Goal: Task Accomplishment & Management: Use online tool/utility

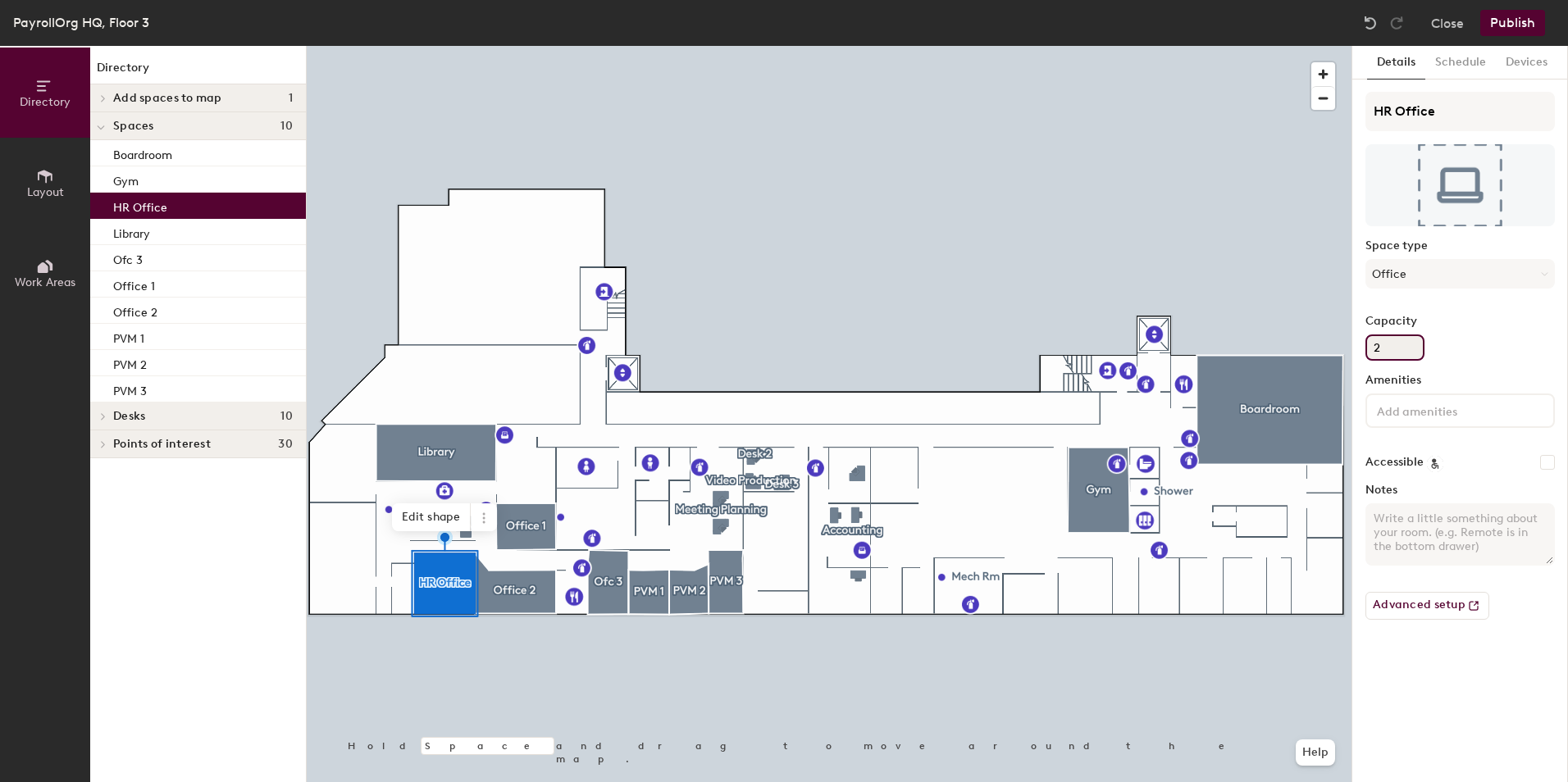
click at [1389, 347] on input "2" at bounding box center [1395, 347] width 59 height 26
click at [1543, 271] on icon at bounding box center [1545, 274] width 8 height 8
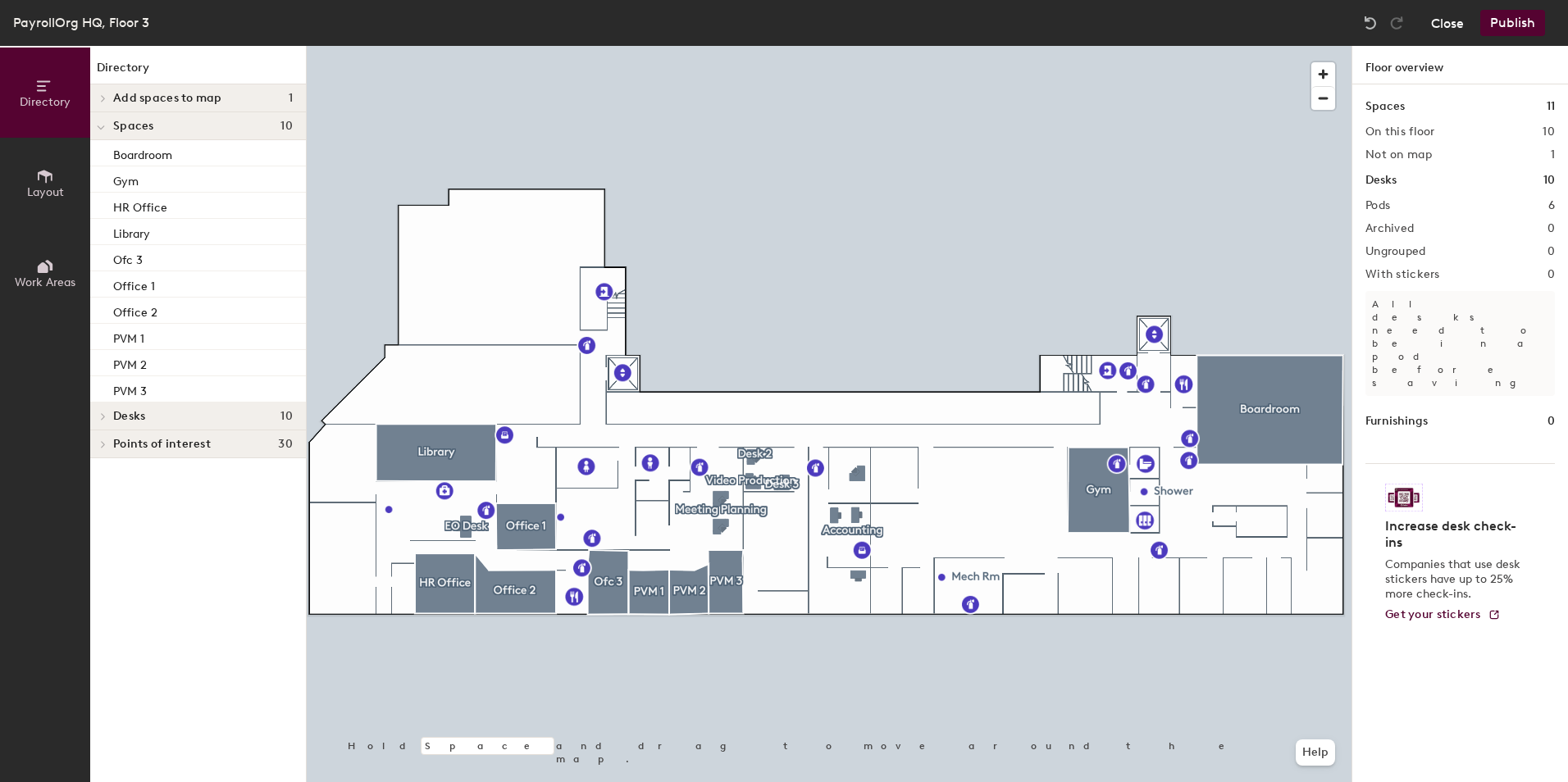
click at [1447, 19] on button "Close" at bounding box center [1447, 22] width 33 height 26
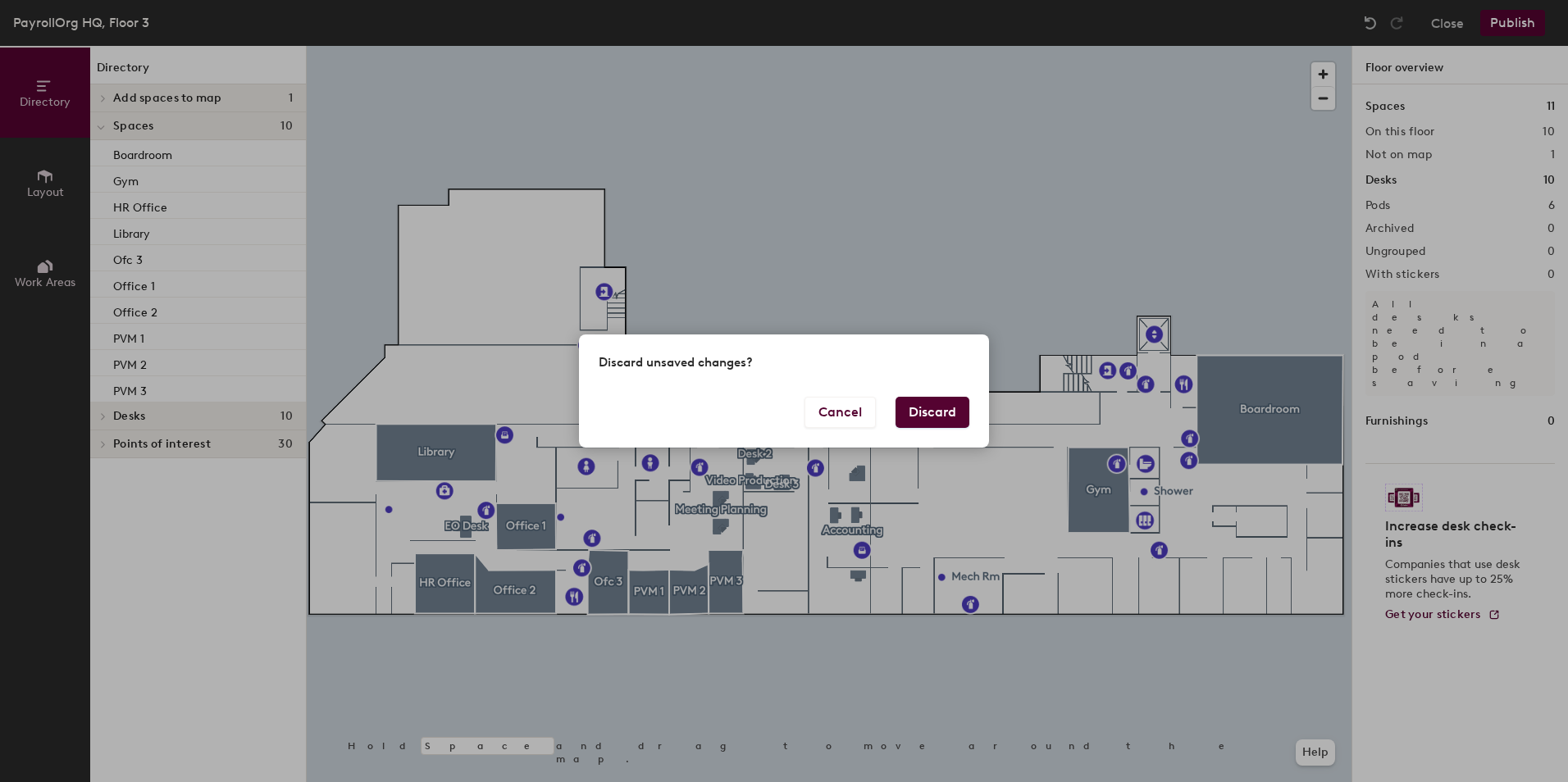
click at [936, 406] on button "Discard" at bounding box center [932, 413] width 74 height 31
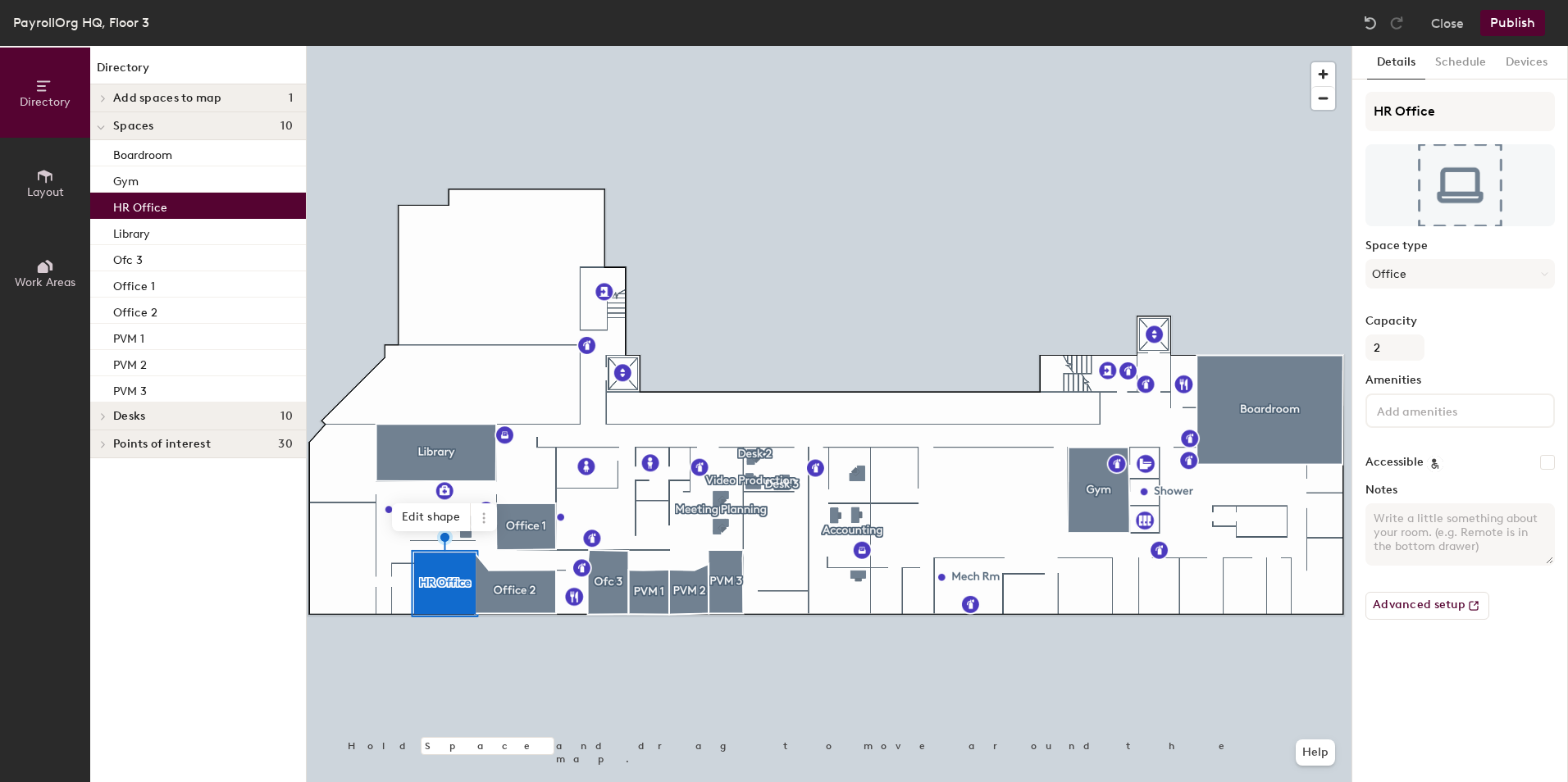
click at [47, 191] on span "Layout" at bounding box center [45, 192] width 37 height 14
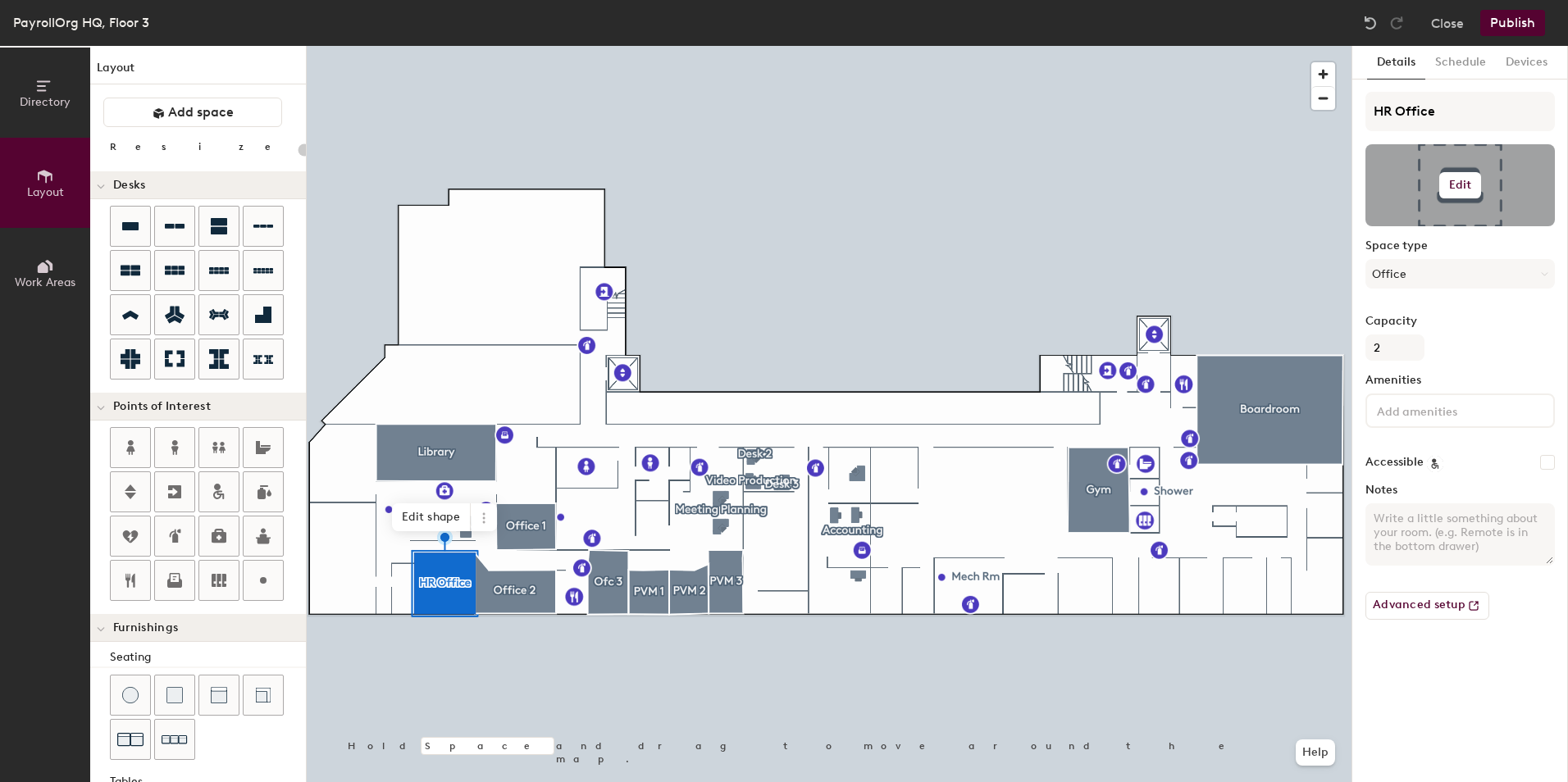
click at [1469, 180] on h6 "Edit" at bounding box center [1460, 185] width 23 height 13
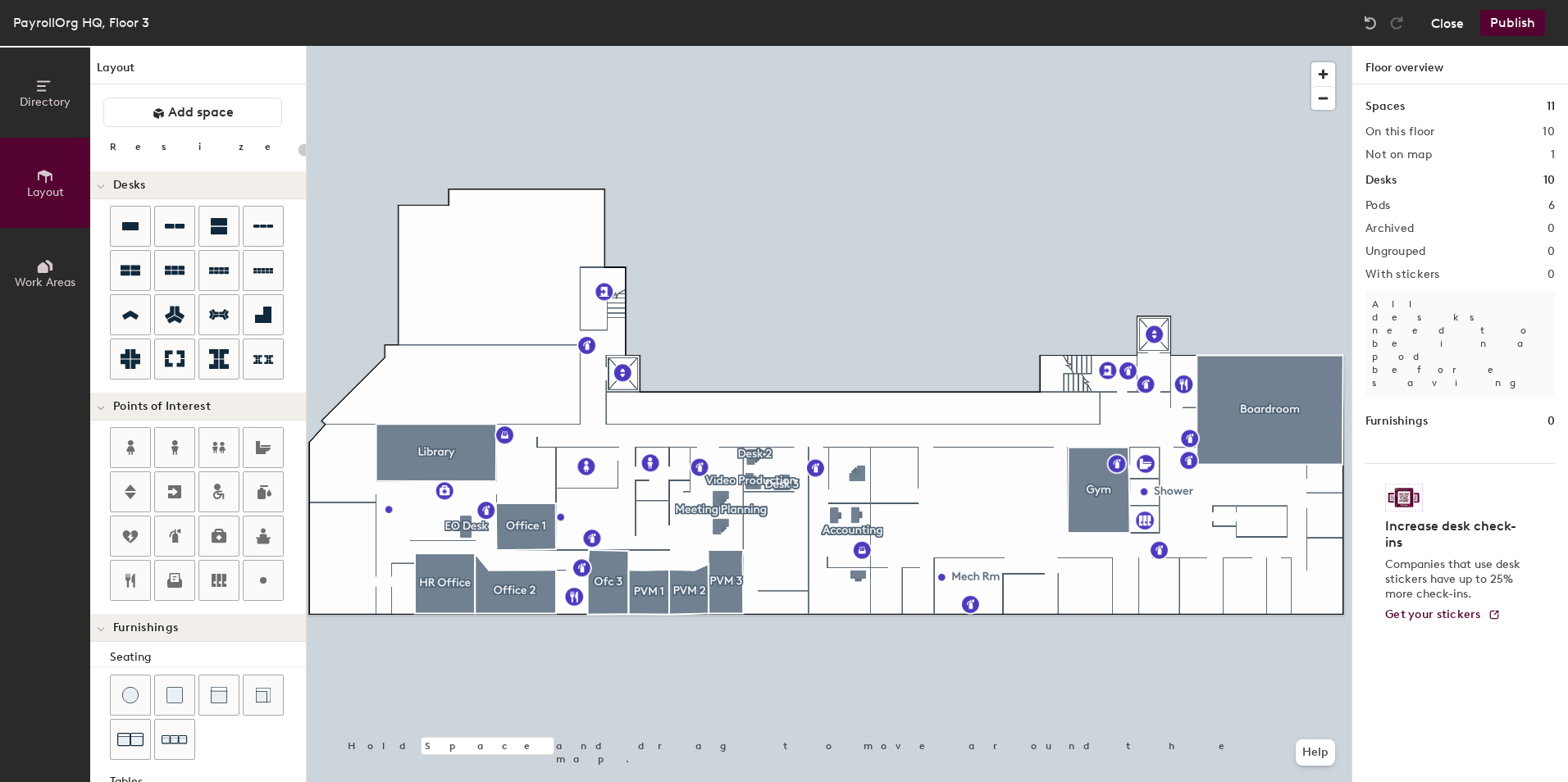
click at [1453, 26] on button "Close" at bounding box center [1447, 22] width 33 height 26
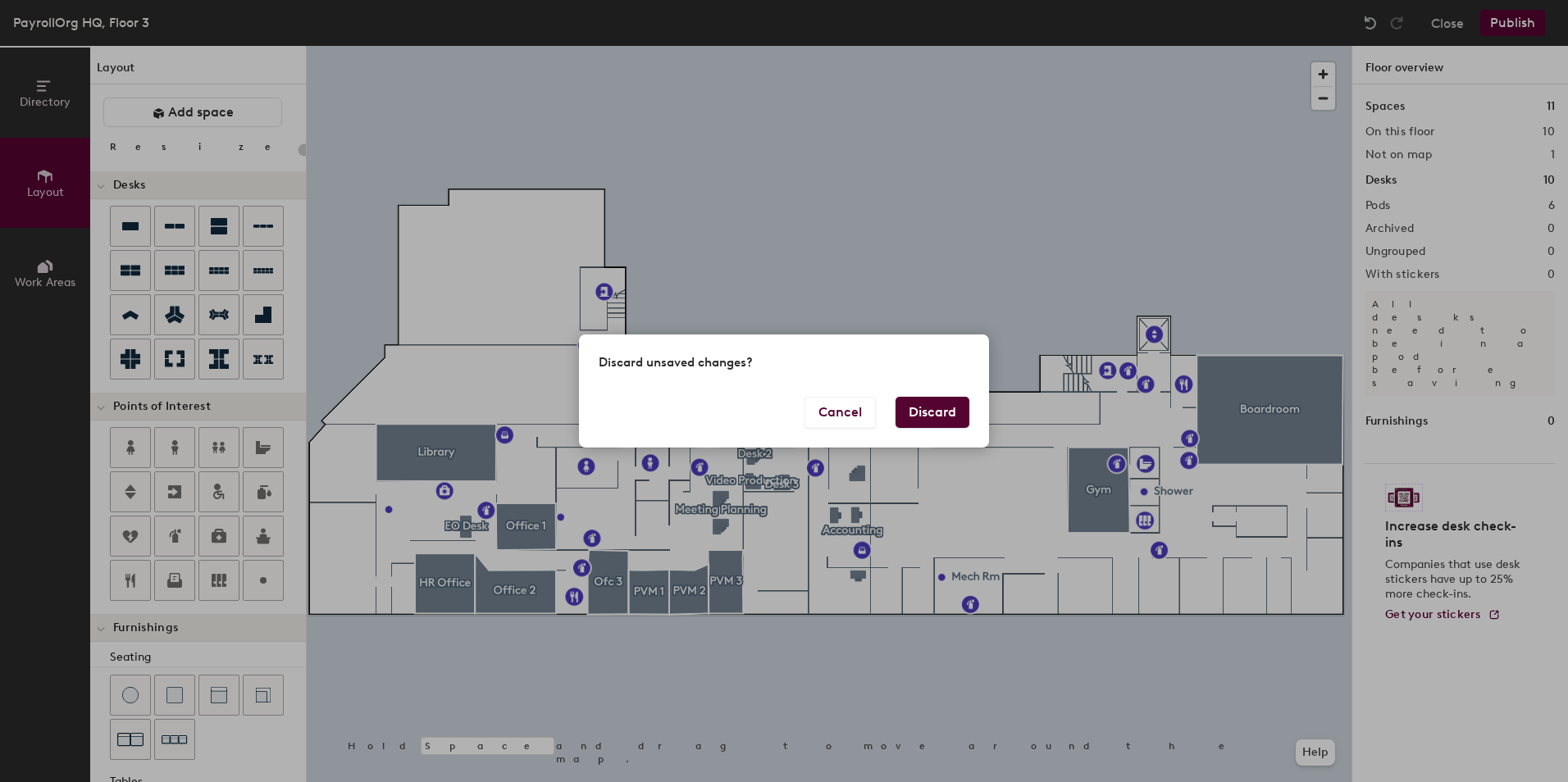
click at [936, 410] on button "Discard" at bounding box center [932, 413] width 74 height 31
type input "20"
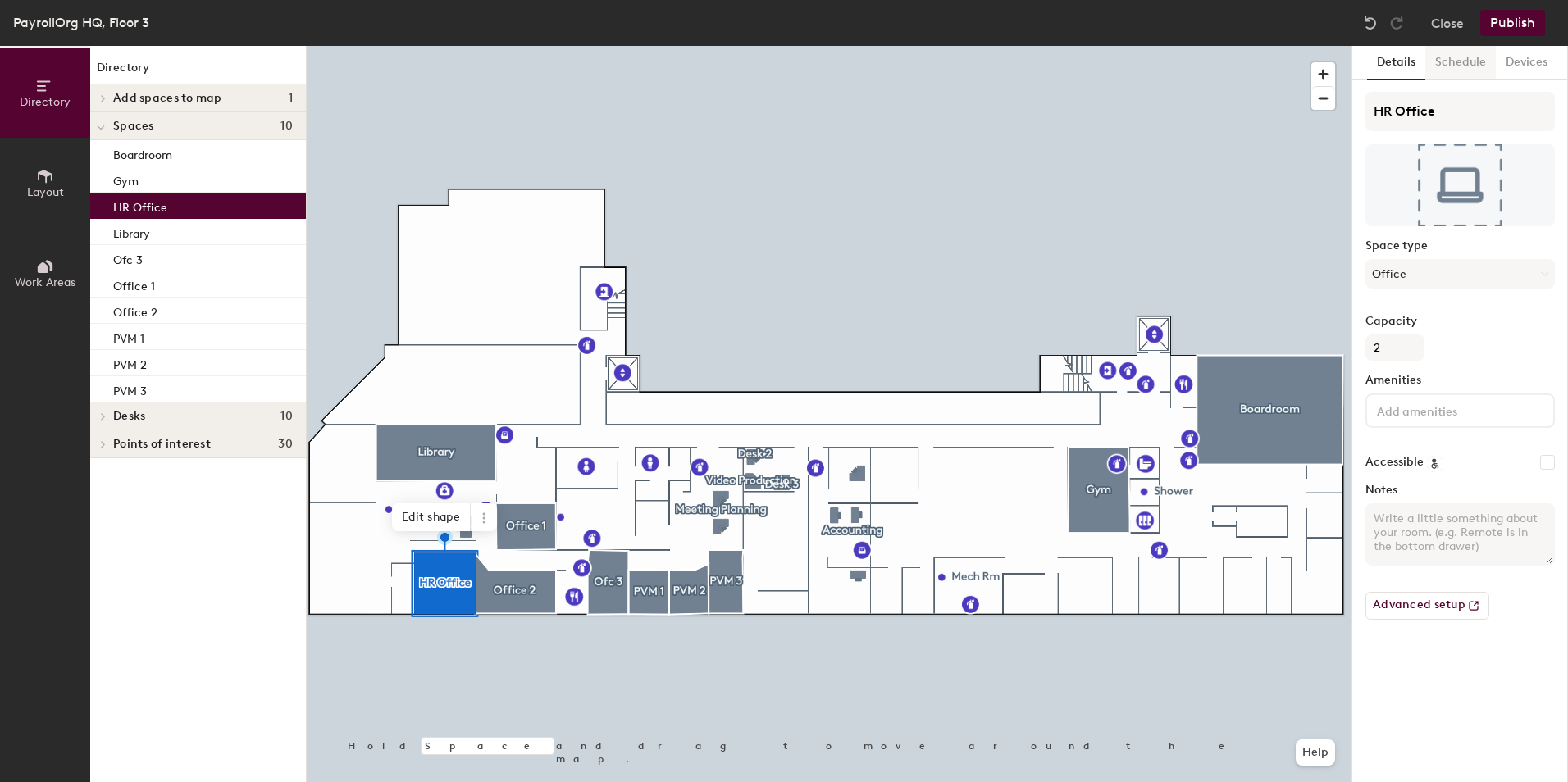
drag, startPoint x: 0, startPoint y: 0, endPoint x: 1461, endPoint y: 61, distance: 1462.3
click at [1461, 61] on button "Schedule" at bounding box center [1460, 62] width 71 height 34
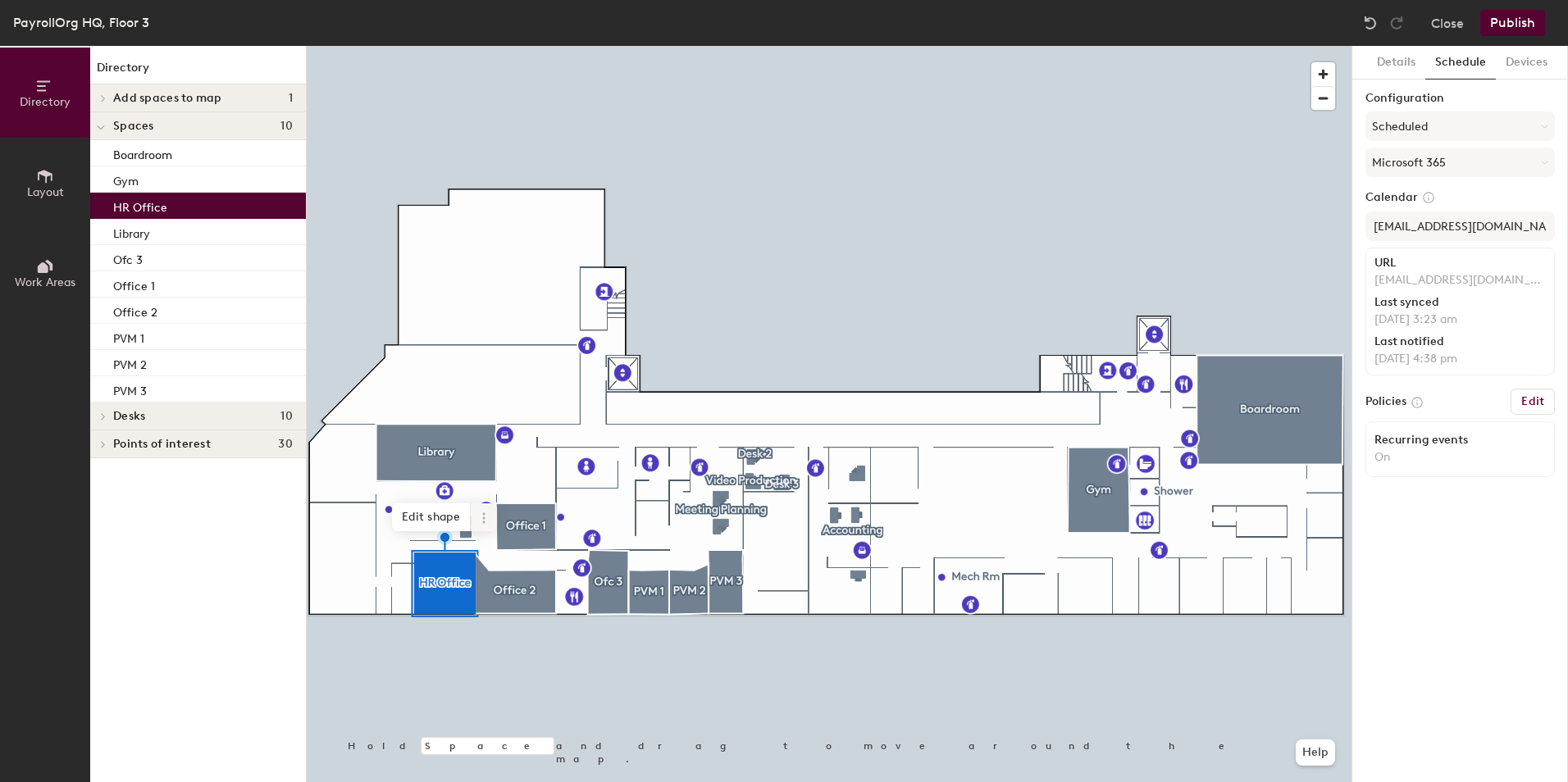
click at [483, 518] on icon at bounding box center [483, 518] width 3 height 3
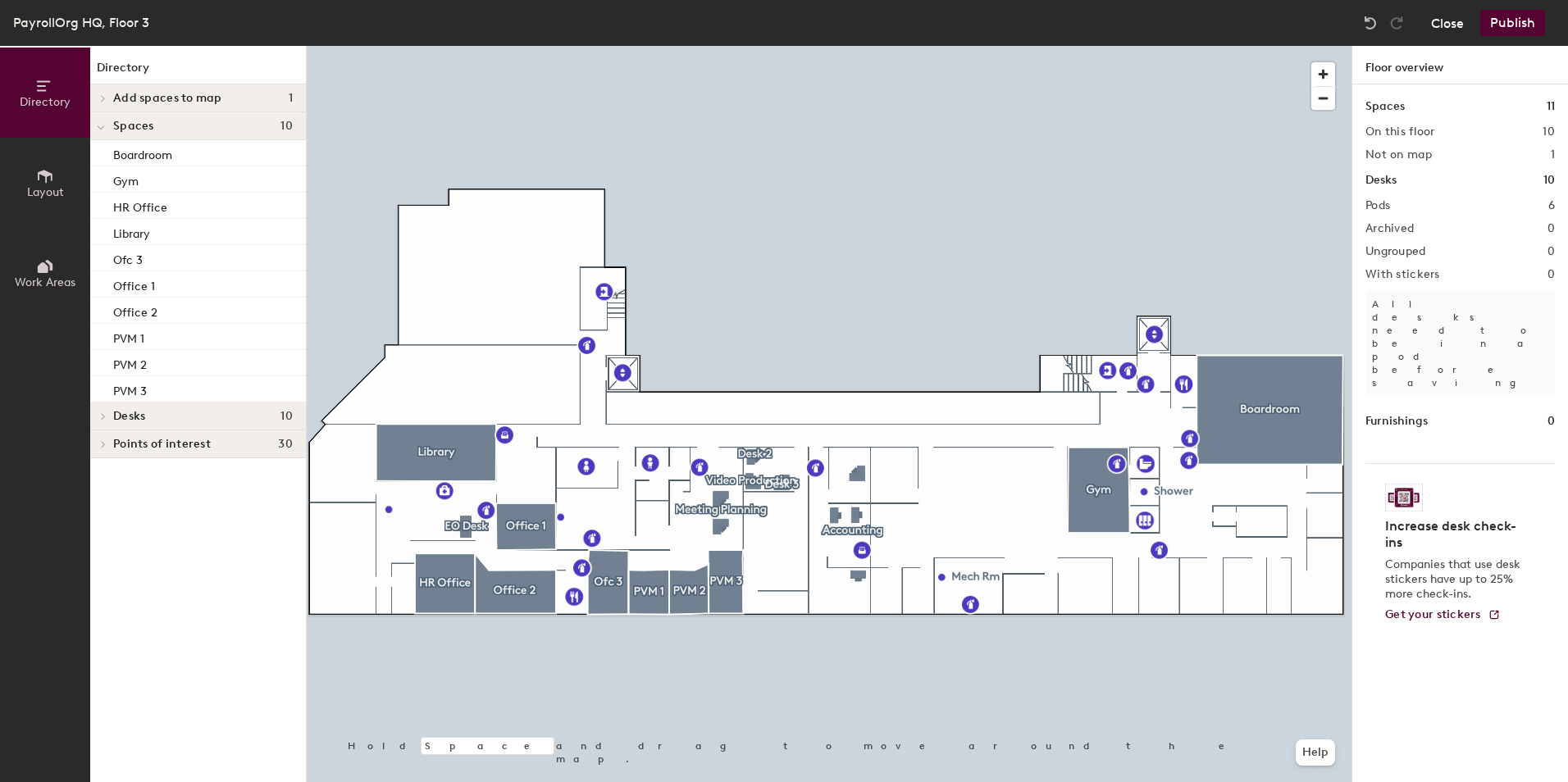
click at [1433, 34] on button "Close" at bounding box center [1447, 22] width 33 height 26
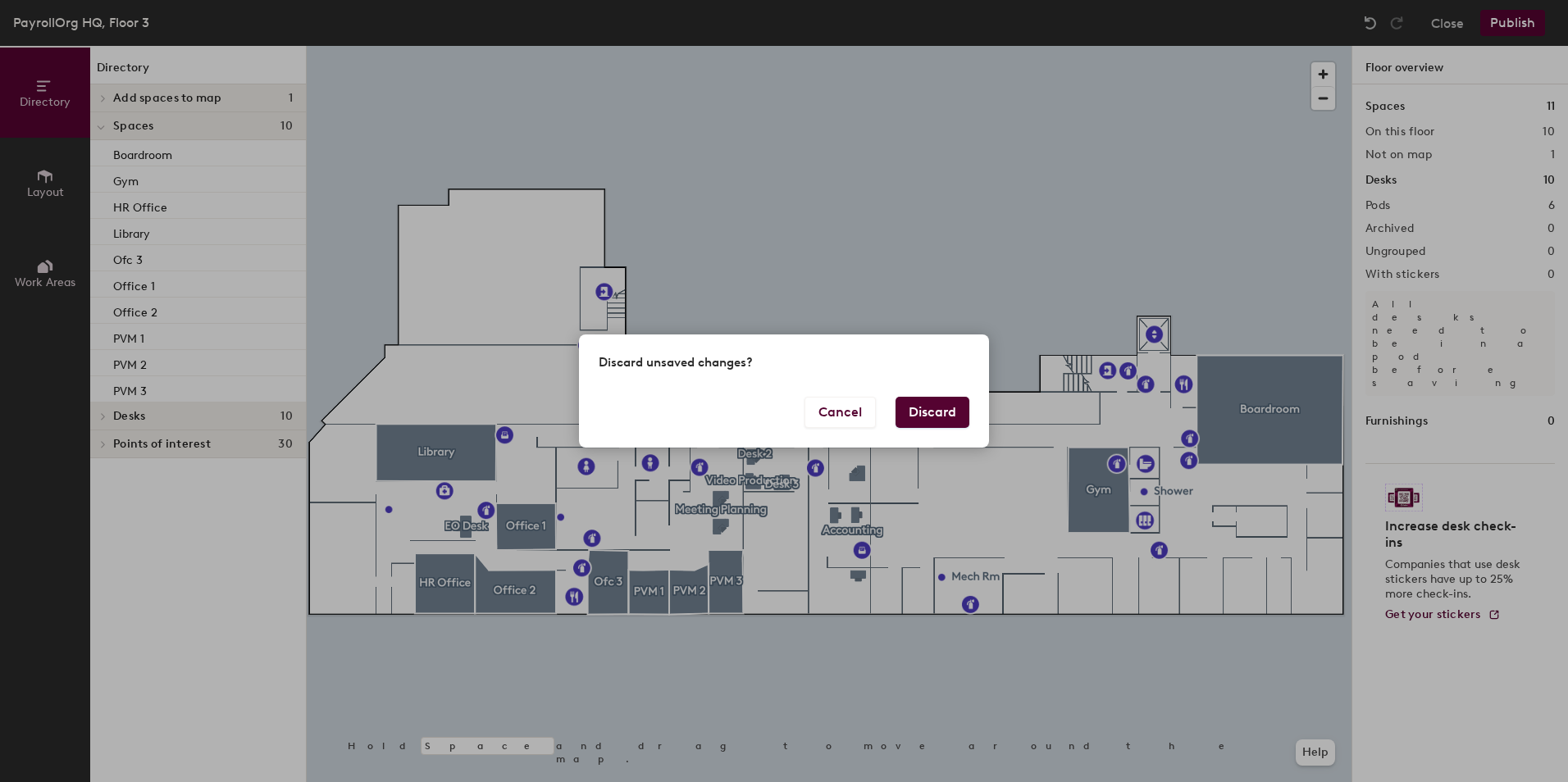
click at [1136, 271] on div "Discard unsaved changes? Cancel Discard" at bounding box center [784, 391] width 1568 height 782
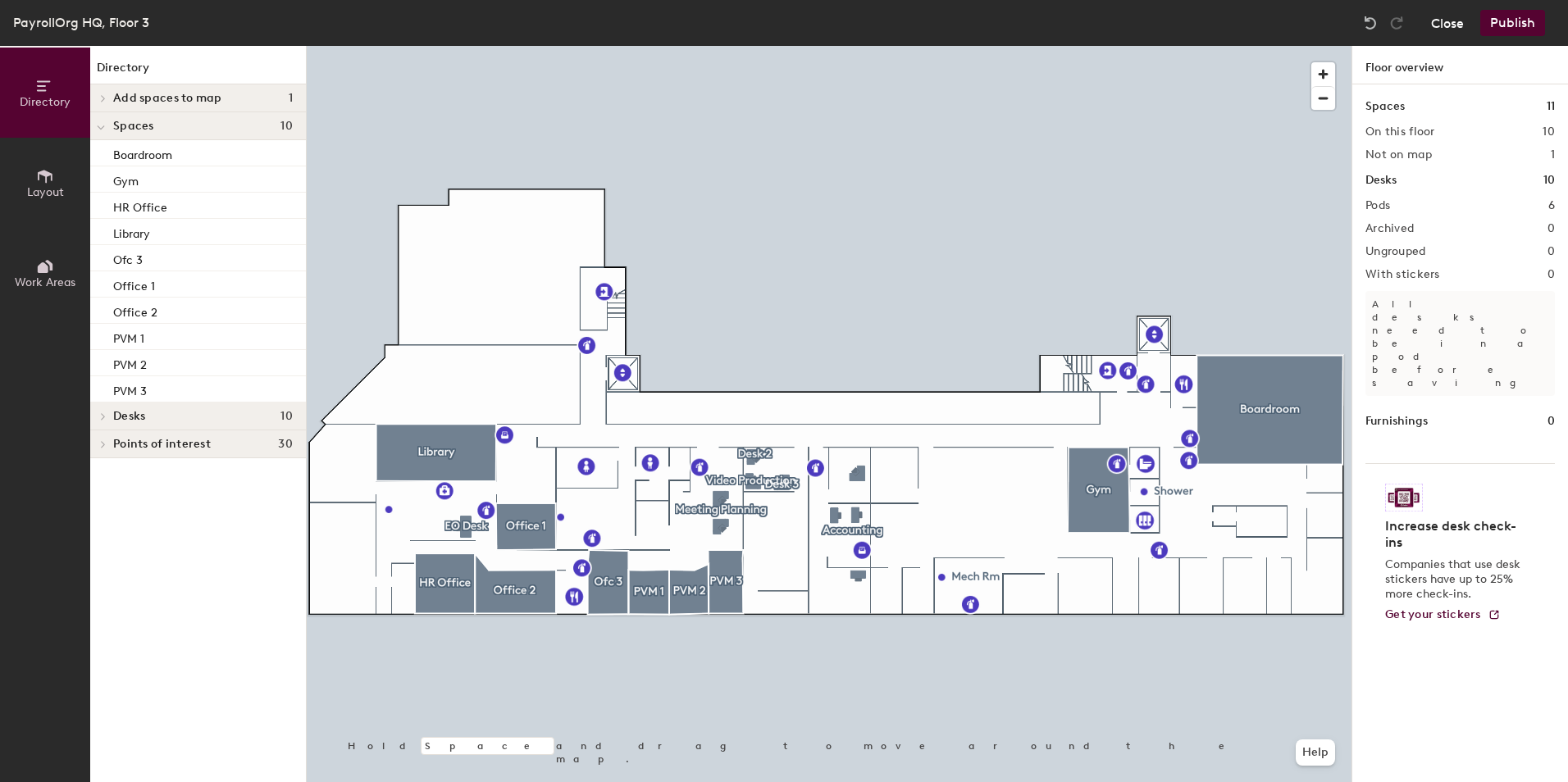
click at [1457, 21] on button "Close" at bounding box center [1447, 22] width 33 height 26
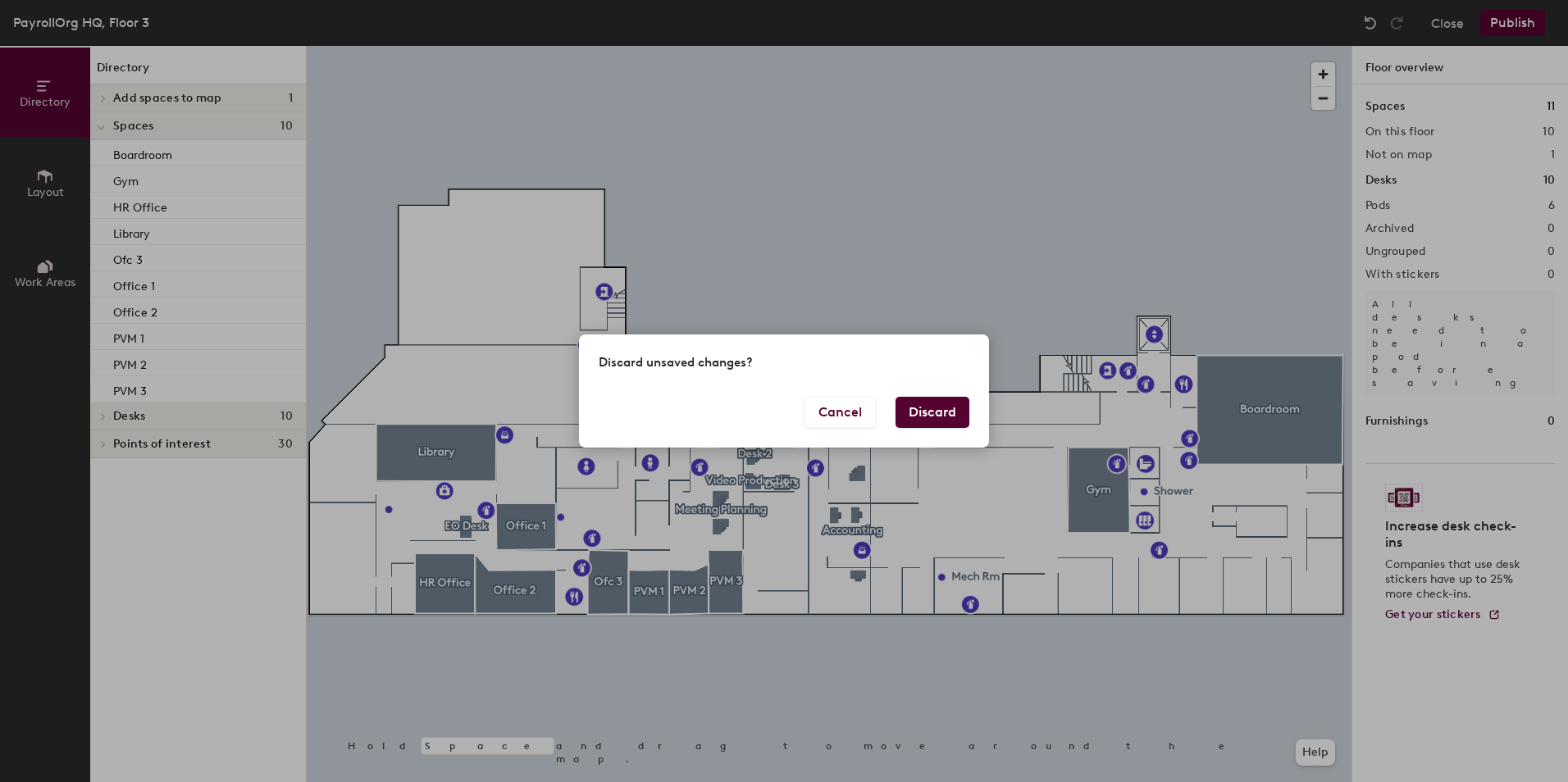
click at [928, 419] on button "Discard" at bounding box center [932, 413] width 74 height 31
